Goal: Register for event/course

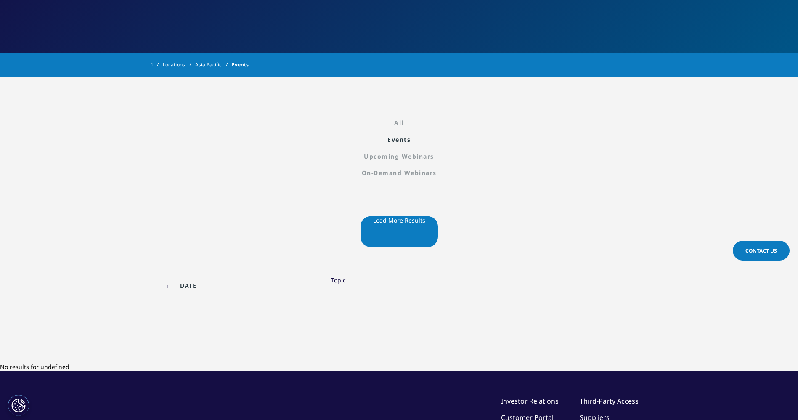
scroll to position [90, 0]
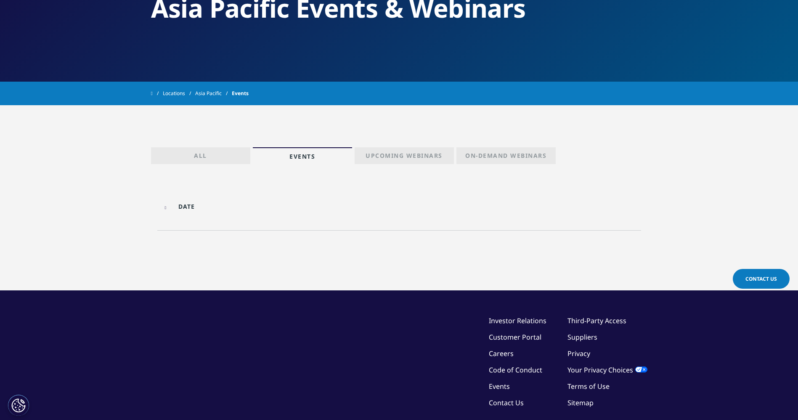
click at [393, 156] on p "Upcoming Webinars" at bounding box center [404, 157] width 77 height 12
click at [189, 205] on input "text" at bounding box center [218, 206] width 113 height 19
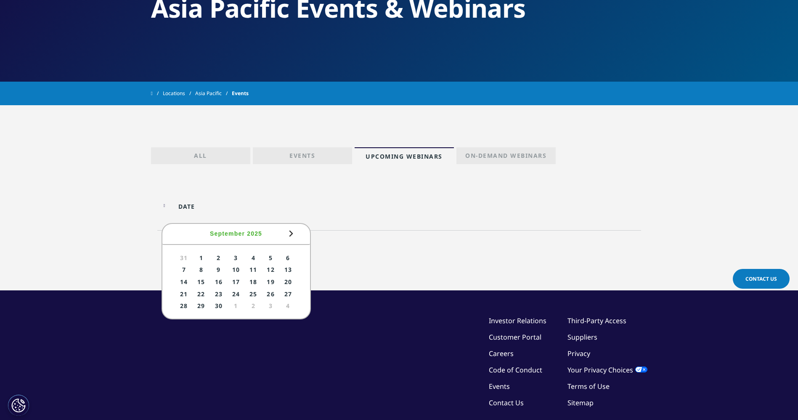
click at [187, 156] on link "All" at bounding box center [200, 155] width 99 height 17
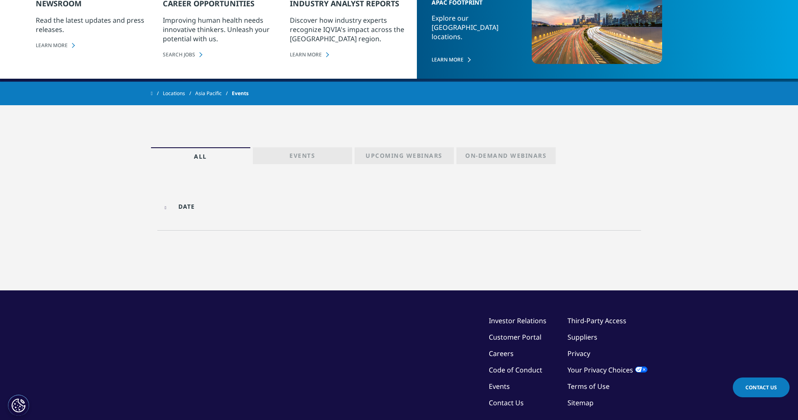
click at [468, 154] on p "On-Demand Webinars" at bounding box center [505, 157] width 81 height 12
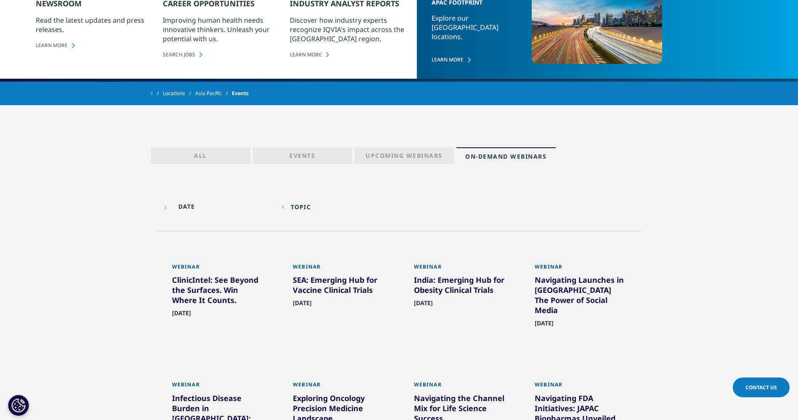
click at [205, 283] on div "ClinicIntel: See Beyond the Surfaces. Win Where It Counts." at bounding box center [218, 292] width 92 height 34
click at [204, 285] on div "ClinicIntel: See Beyond the Surfaces. Win Where It Counts." at bounding box center [218, 292] width 92 height 34
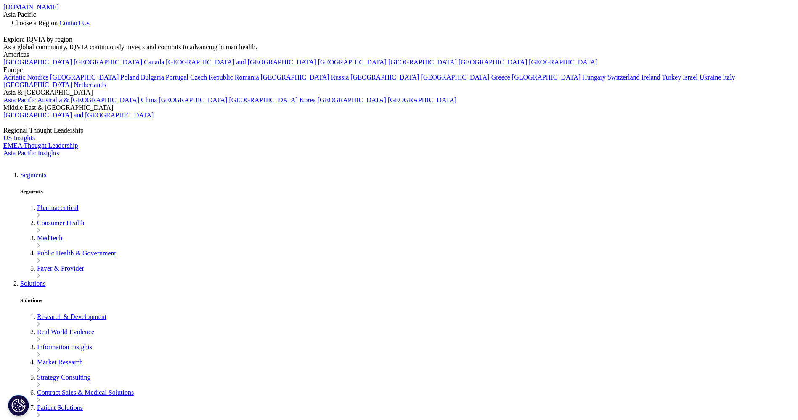
scroll to position [368, 497]
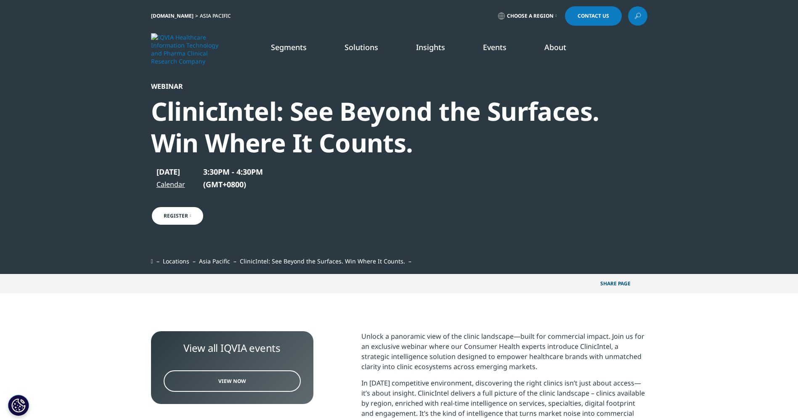
click at [167, 212] on link "Register" at bounding box center [177, 215] width 53 height 19
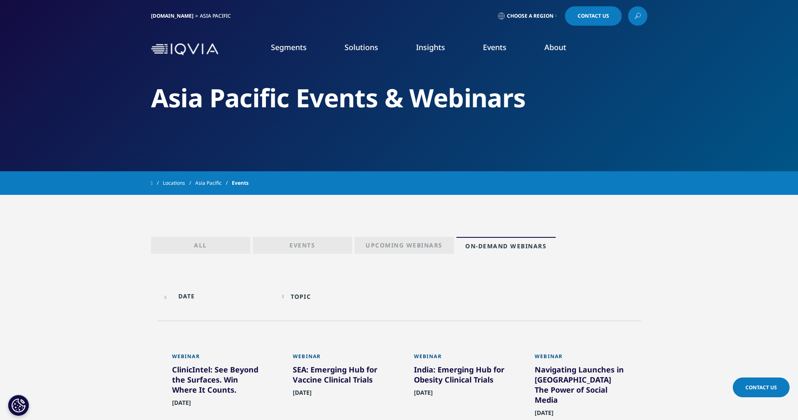
click at [433, 56] on li "Insights Our Latest Whitepapers Get the latest insights on our life sciences, h…" at bounding box center [430, 55] width 67 height 27
click at [56, 150] on link "Learn More" at bounding box center [119, 153] width 166 height 7
